Goal: Navigation & Orientation: Find specific page/section

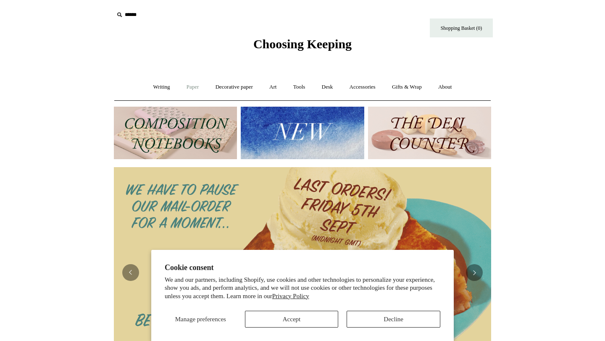
click at [191, 89] on link "Paper +" at bounding box center [193, 87] width 28 height 22
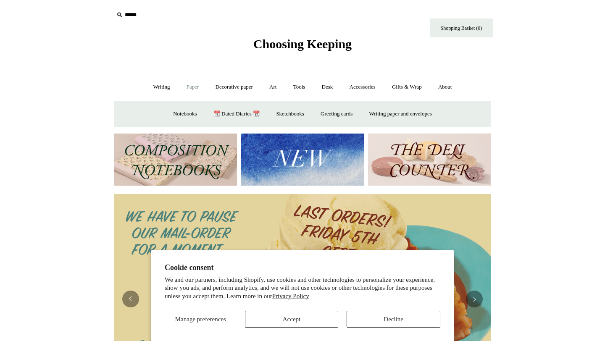
click at [180, 89] on link "Paper -" at bounding box center [193, 87] width 28 height 22
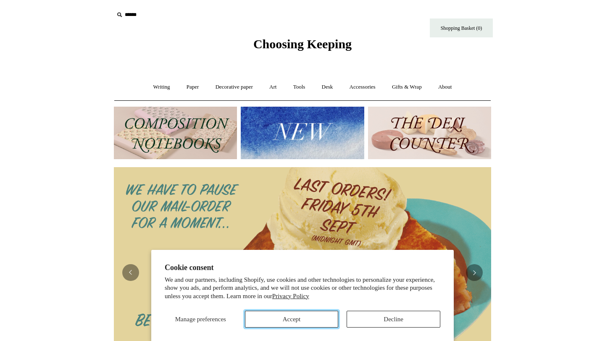
click at [300, 320] on button "Accept" at bounding box center [292, 319] width 94 height 17
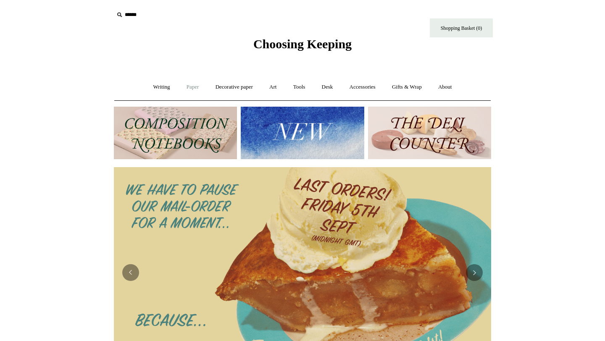
click at [186, 85] on link "Paper +" at bounding box center [193, 87] width 28 height 22
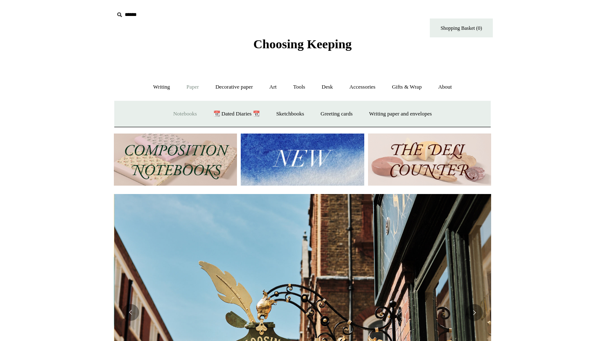
scroll to position [0, 377]
click at [186, 113] on link "Notebooks +" at bounding box center [184, 114] width 39 height 22
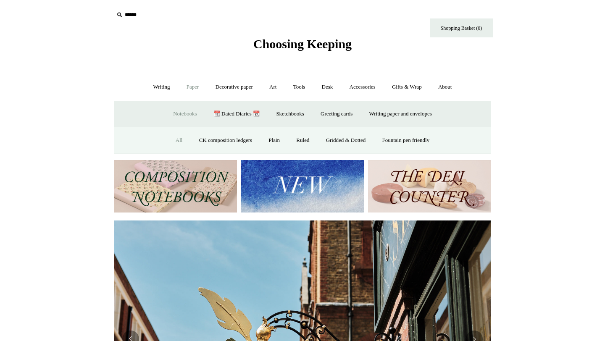
click at [171, 141] on link "All" at bounding box center [179, 140] width 22 height 22
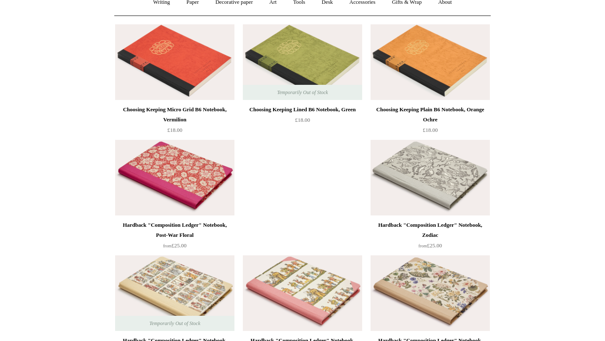
scroll to position [86, 0]
